Goal: Understand process/instructions: Learn how to perform a task or action

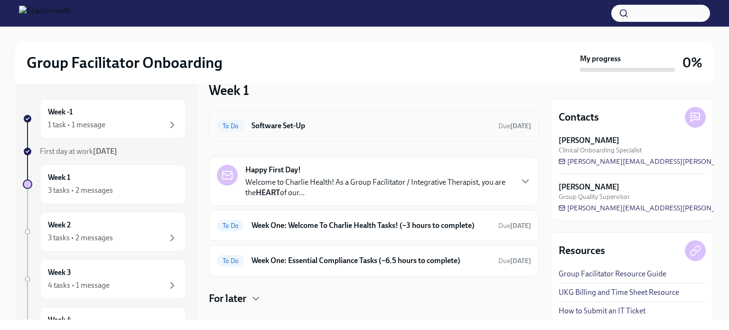
scroll to position [32, 0]
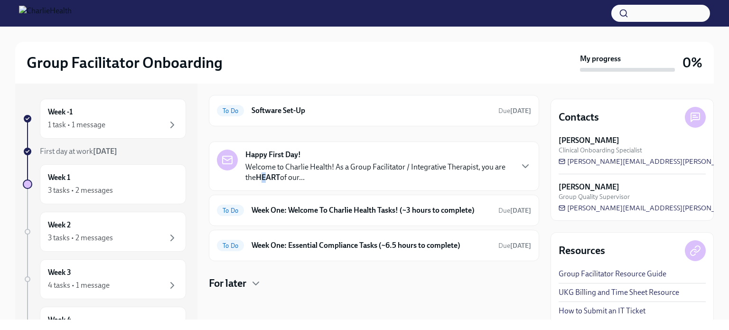
click at [277, 178] on strong "HEART" at bounding box center [268, 177] width 24 height 9
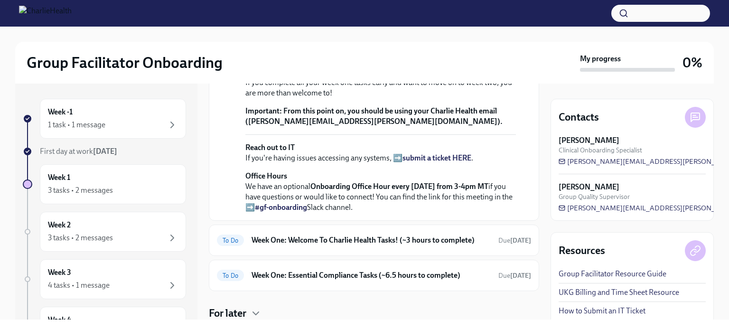
scroll to position [290, 0]
click at [425, 70] on strong "view the FULL onboarding plan HERE" at bounding box center [377, 59] width 265 height 19
drag, startPoint x: 245, startPoint y: 235, endPoint x: 319, endPoint y: 234, distance: 73.5
click at [319, 127] on strong "From this point on, you should be using your Charlie Health email ([PERSON_NAME…" at bounding box center [373, 116] width 257 height 19
click at [296, 127] on strong "From this point on, you should be using your Charlie Health email ([PERSON_NAME…" at bounding box center [373, 116] width 257 height 19
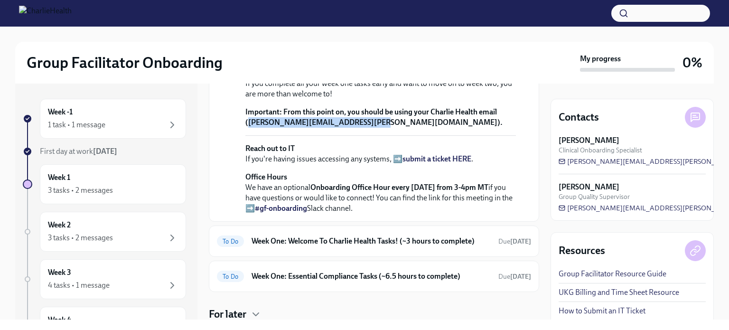
drag, startPoint x: 248, startPoint y: 234, endPoint x: 368, endPoint y: 234, distance: 120.0
click at [368, 127] on strong "From this point on, you should be using your Charlie Health email ([PERSON_NAME…" at bounding box center [373, 116] width 257 height 19
copy strong "[PERSON_NAME][EMAIL_ADDRESS][PERSON_NAME][DOMAIN_NAME]"
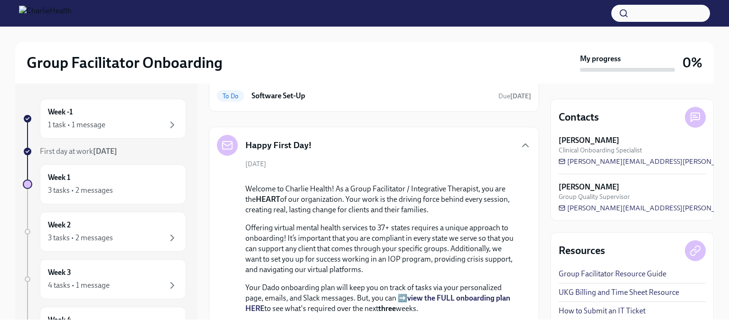
scroll to position [0, 0]
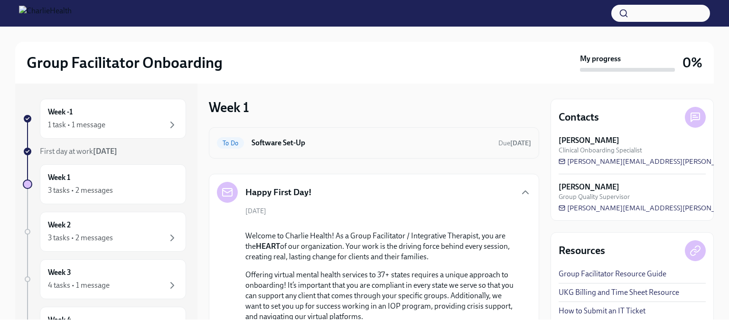
click at [342, 143] on h6 "Software Set-Up" at bounding box center [370, 143] width 239 height 10
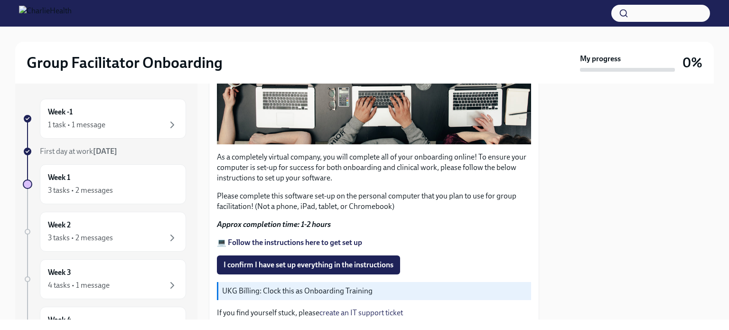
scroll to position [285, 0]
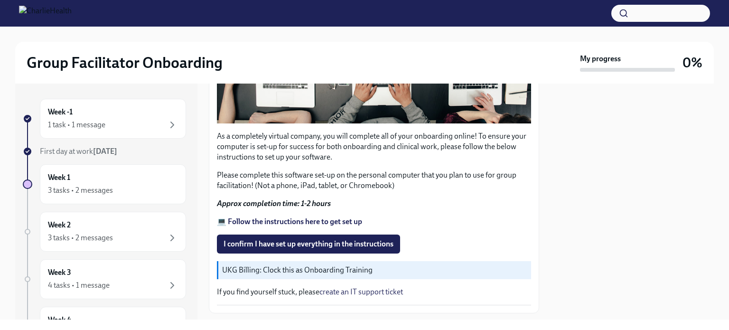
click at [301, 218] on strong "💻 Follow the instructions here to get set up" at bounding box center [289, 221] width 145 height 9
click at [294, 211] on div "As a completely virtual company, you will complete all of your onboarding onlin…" at bounding box center [374, 121] width 314 height 367
click at [294, 217] on strong "💻 Follow the instructions here to get set up" at bounding box center [289, 221] width 145 height 9
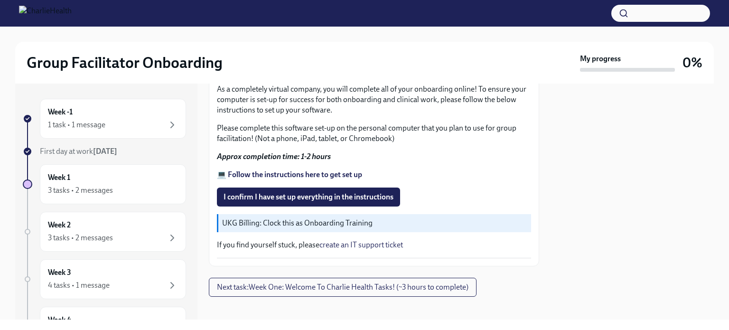
scroll to position [334, 0]
